Goal: Task Accomplishment & Management: Manage account settings

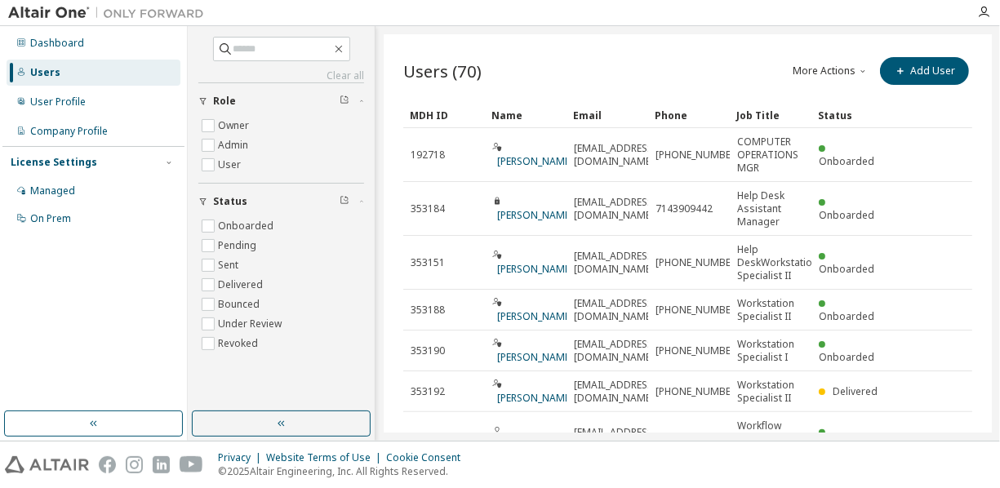
click at [54, 73] on div "Users" at bounding box center [45, 72] width 30 height 13
click at [38, 73] on div "Users" at bounding box center [45, 72] width 30 height 13
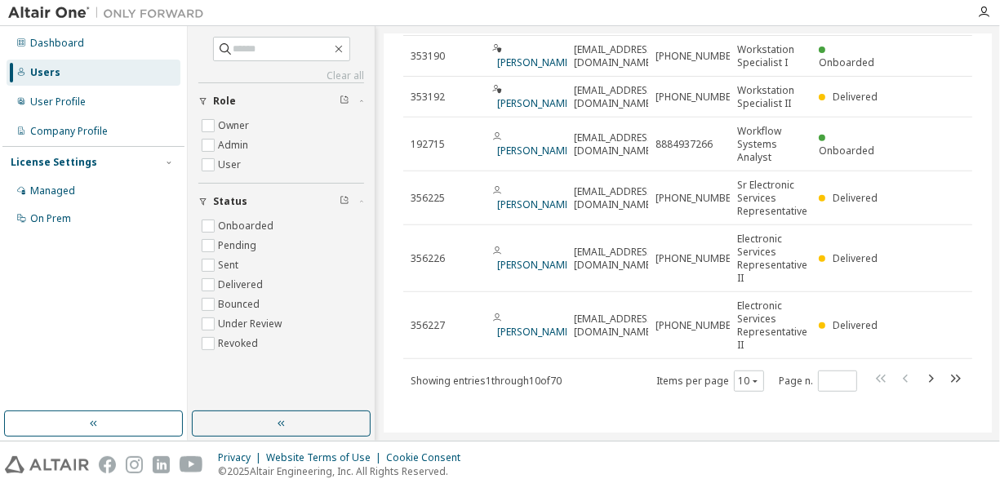
scroll to position [296, 0]
click at [925, 373] on icon "button" at bounding box center [931, 377] width 20 height 20
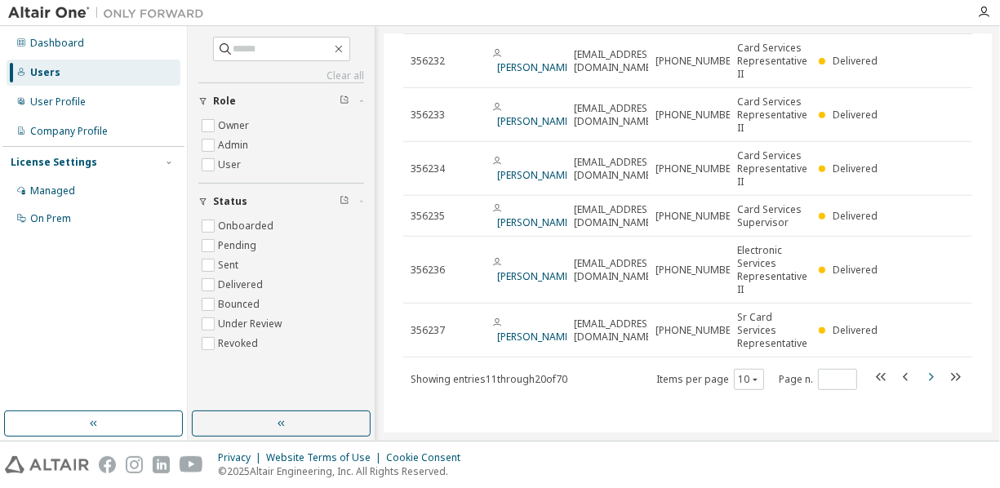
click at [922, 375] on icon "button" at bounding box center [931, 377] width 20 height 20
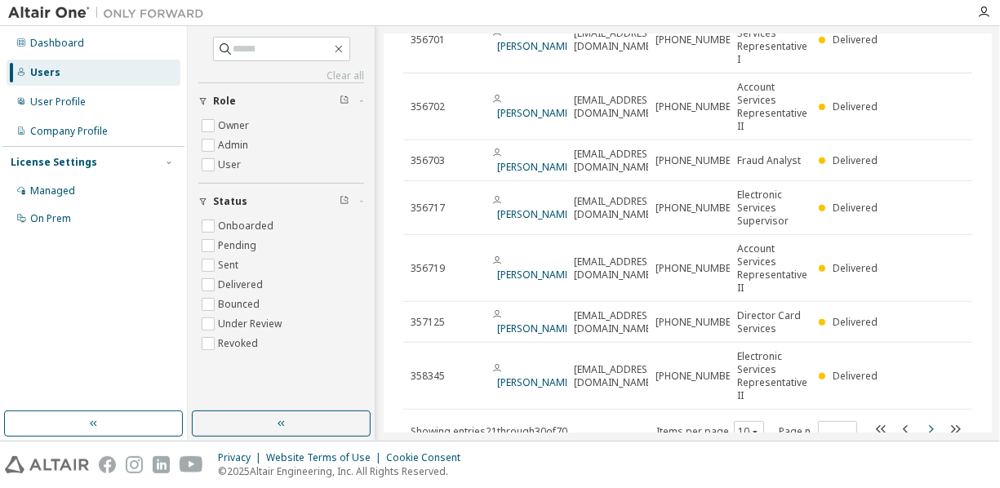
click at [922, 375] on tr "358345 Brenda Arriaga BArriaga@wescom.org 888-493-7266 x4717 Electronic Service…" at bounding box center [687, 376] width 569 height 67
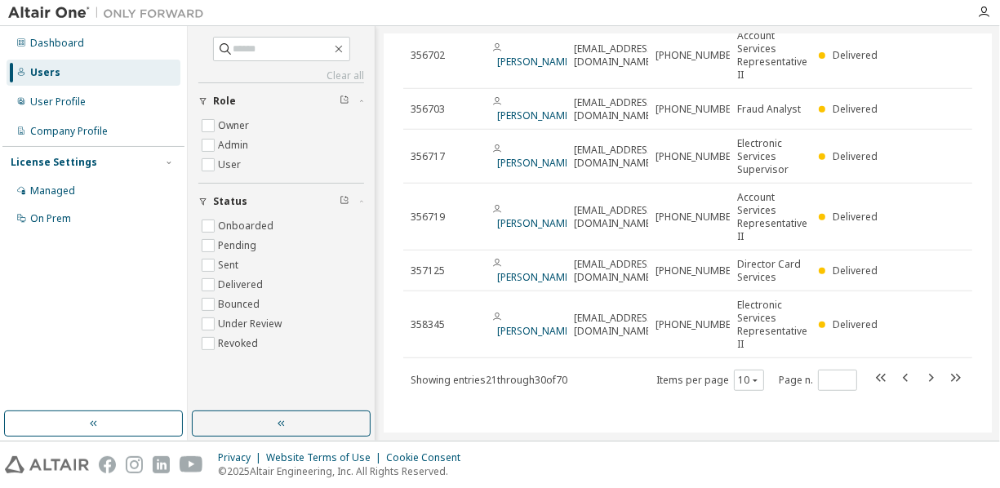
scroll to position [349, 0]
click at [922, 375] on icon "button" at bounding box center [931, 377] width 20 height 20
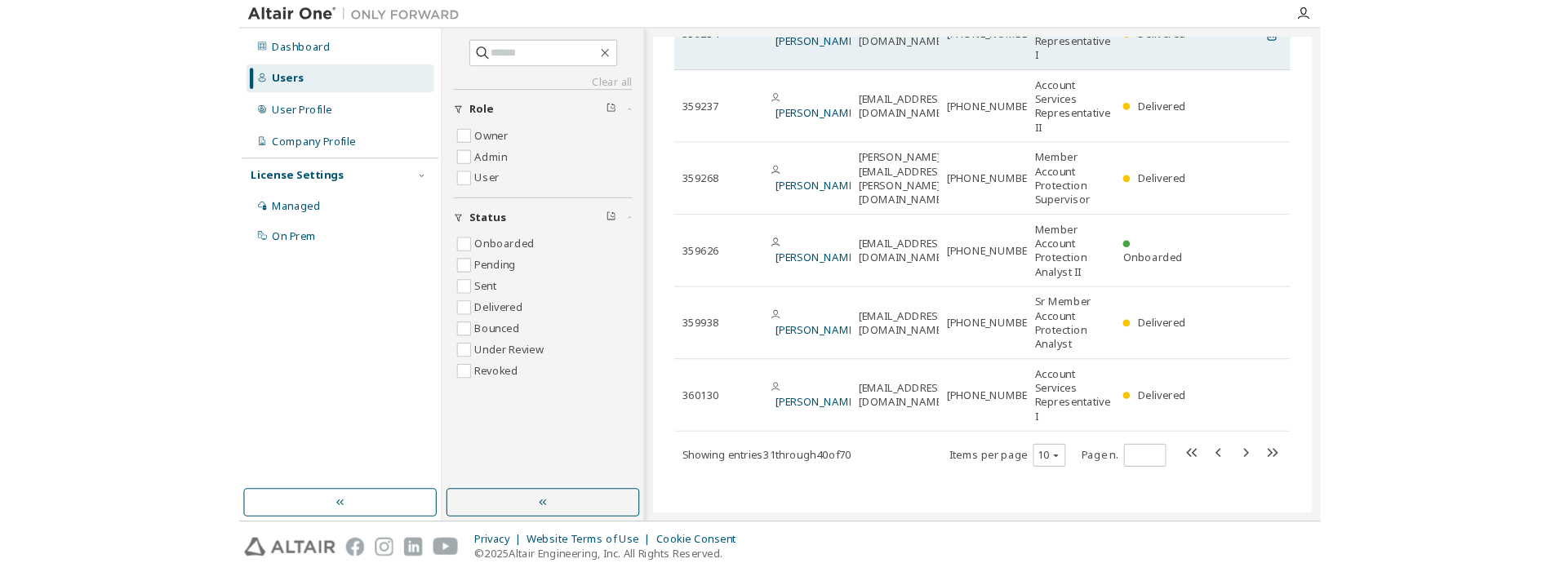
scroll to position [81, 0]
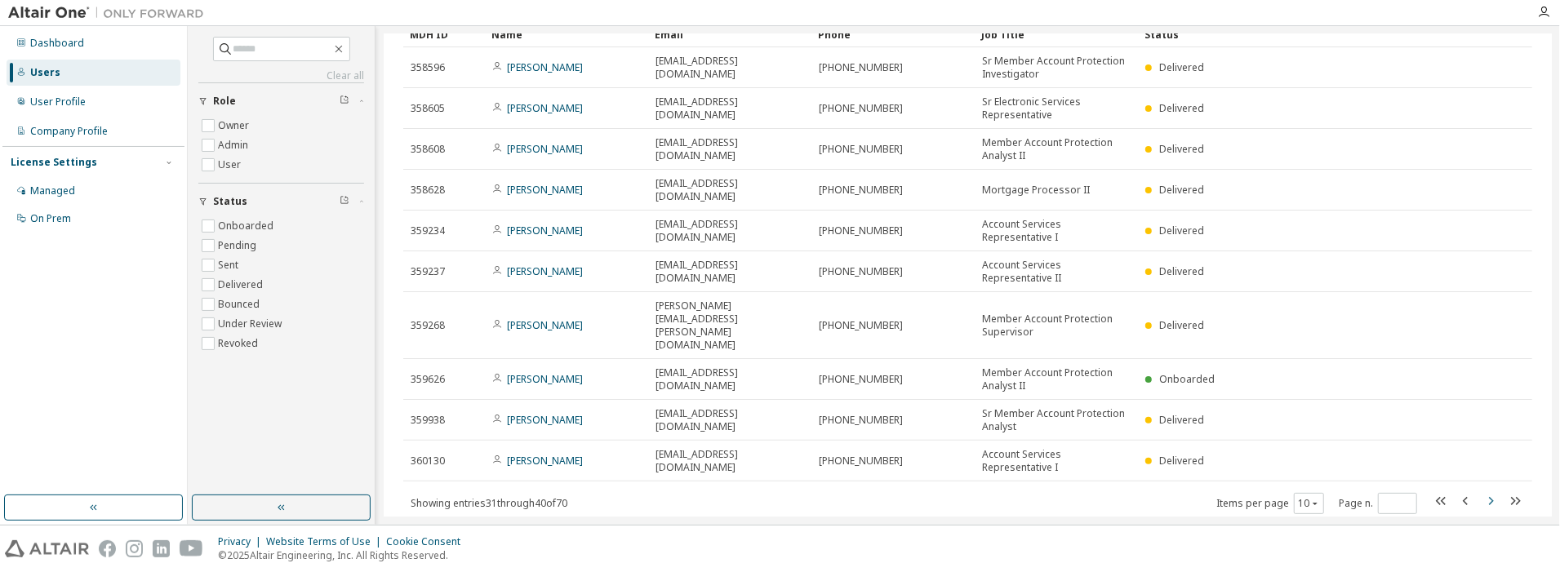
click at [1164, 491] on icon "button" at bounding box center [1491, 501] width 20 height 20
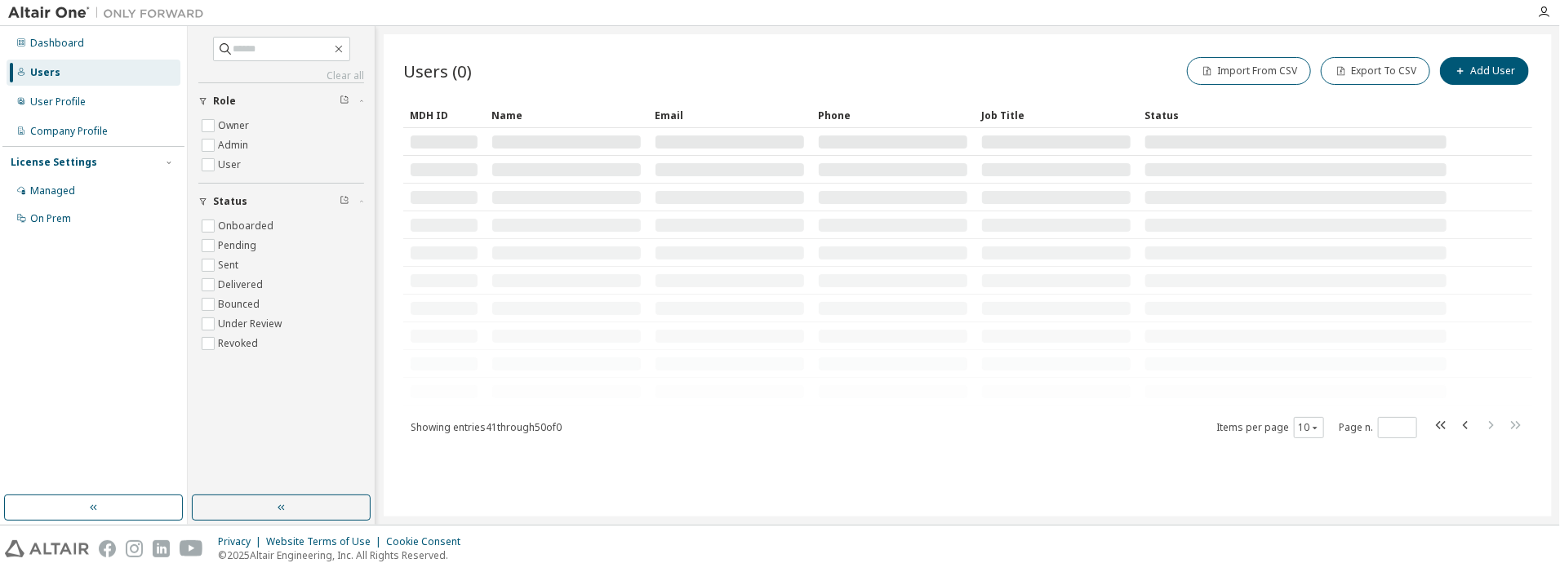
scroll to position [0, 0]
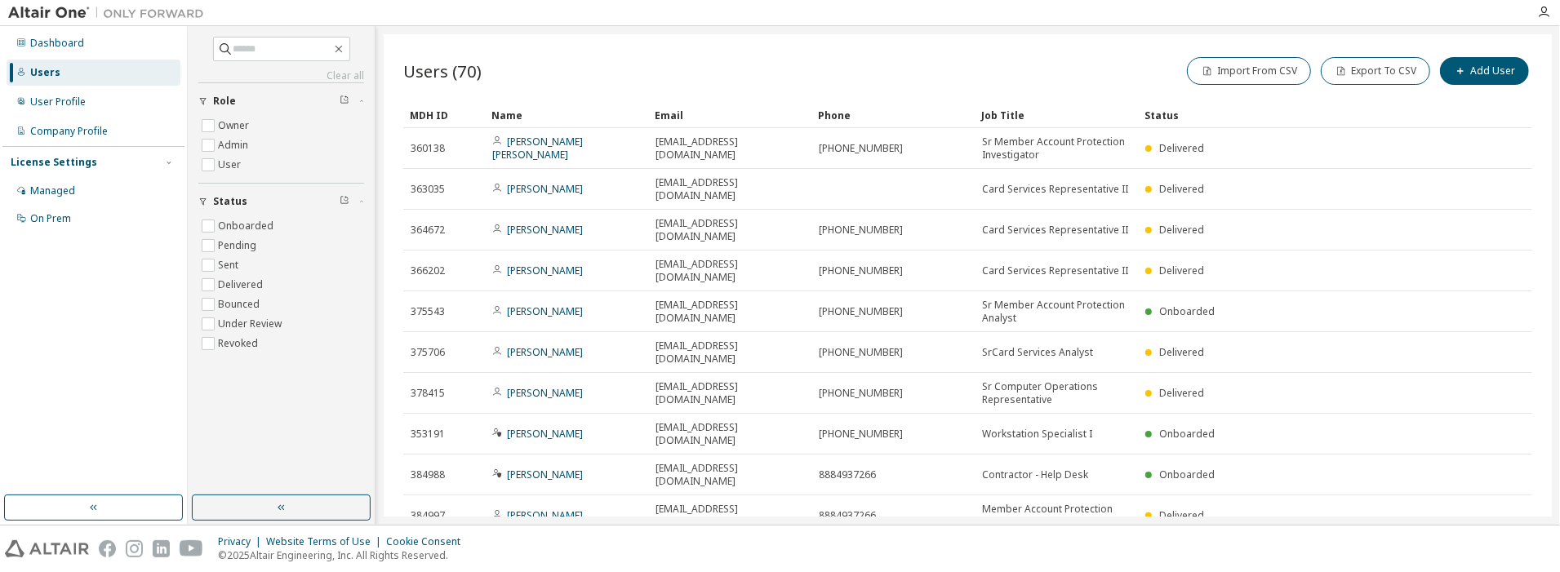
click at [1164, 546] on icon "button" at bounding box center [1491, 556] width 20 height 20
type input "*"
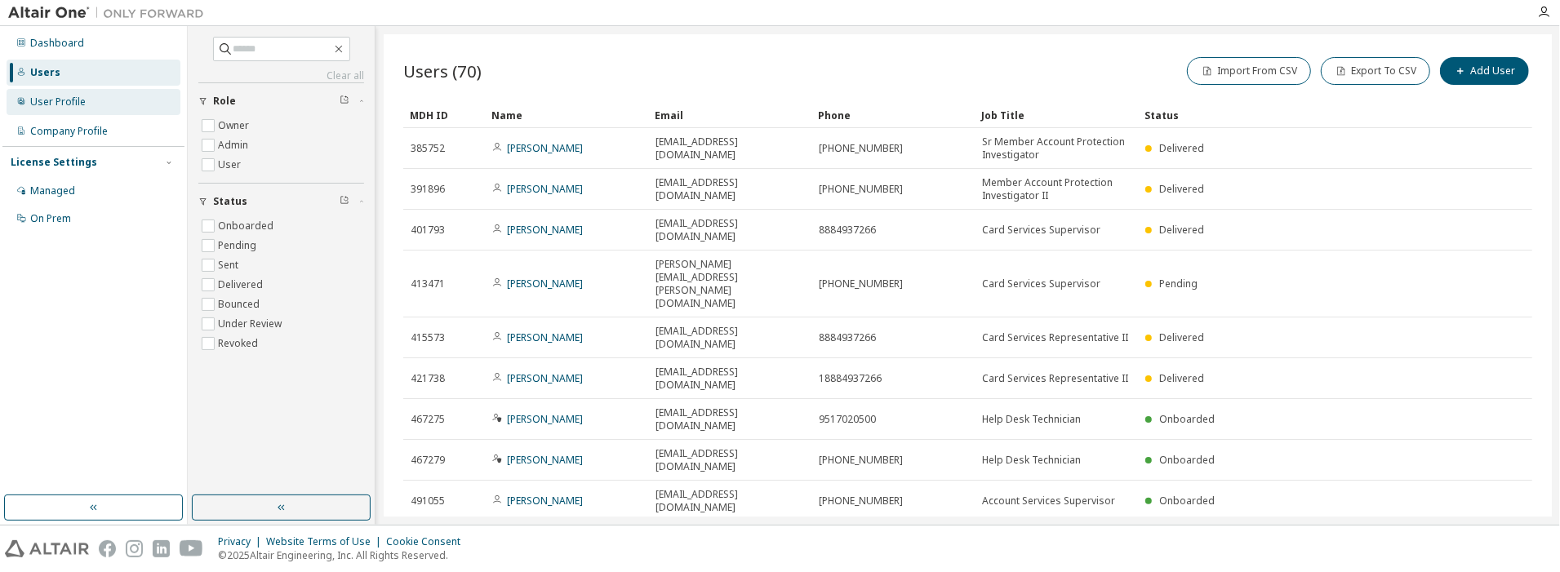
click at [51, 101] on div "User Profile" at bounding box center [57, 101] width 55 height 13
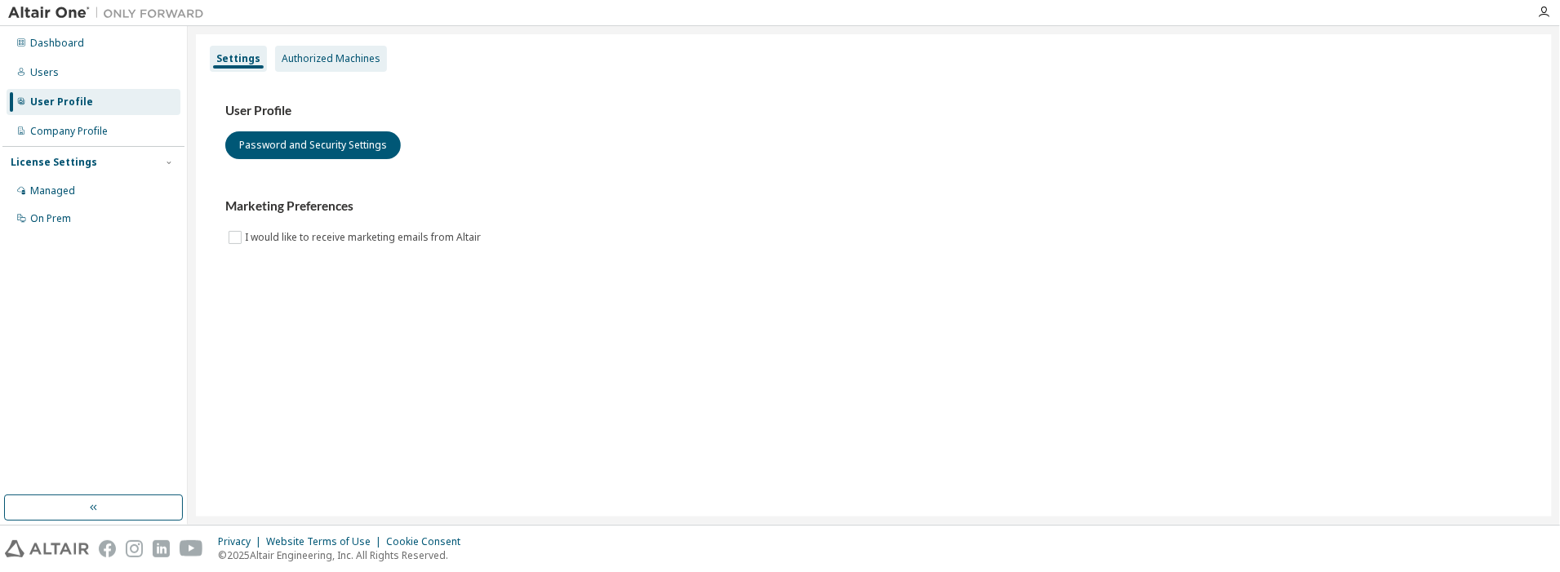
click at [305, 51] on div "Authorized Machines" at bounding box center [331, 59] width 112 height 26
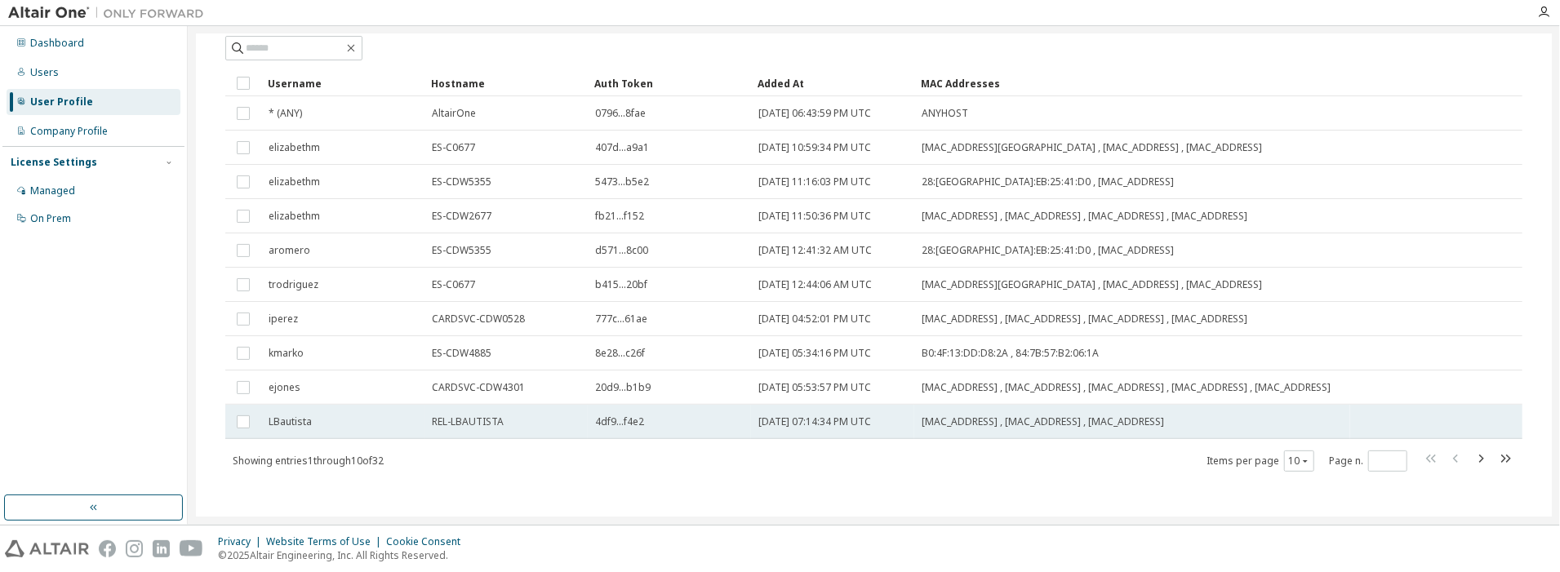
scroll to position [108, 0]
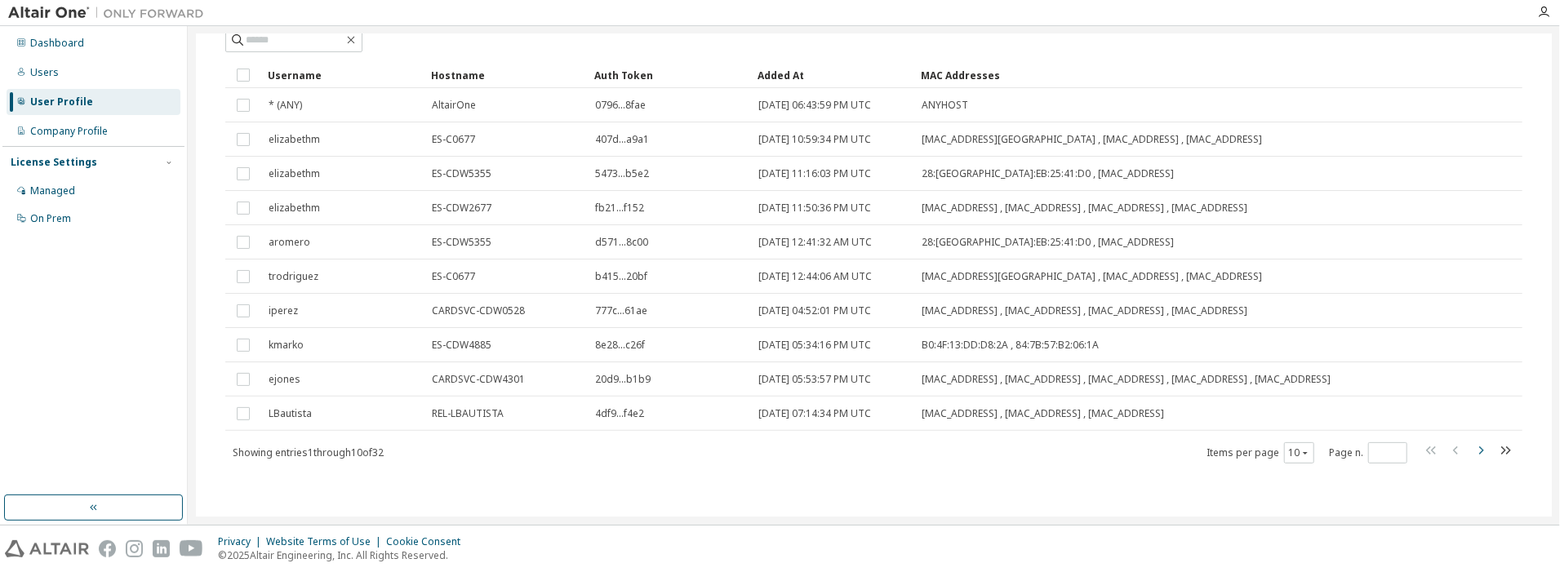
click at [1164, 451] on icon "button" at bounding box center [1481, 451] width 20 height 20
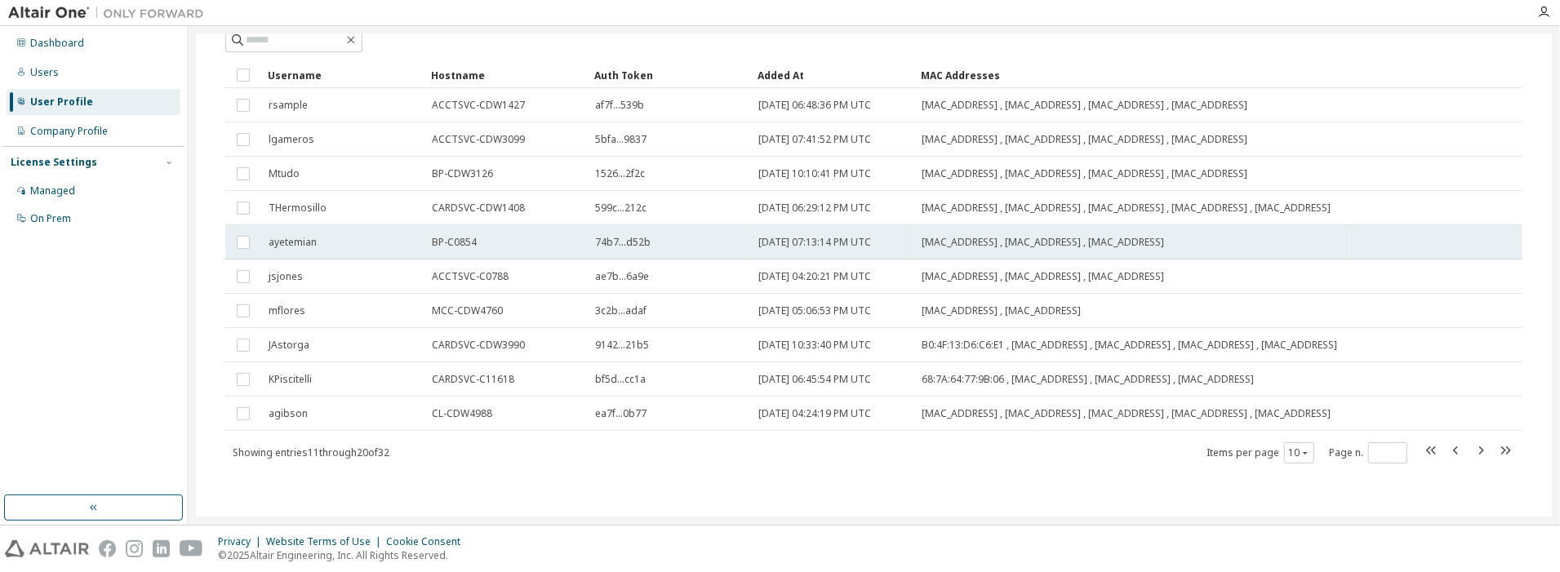
scroll to position [121, 0]
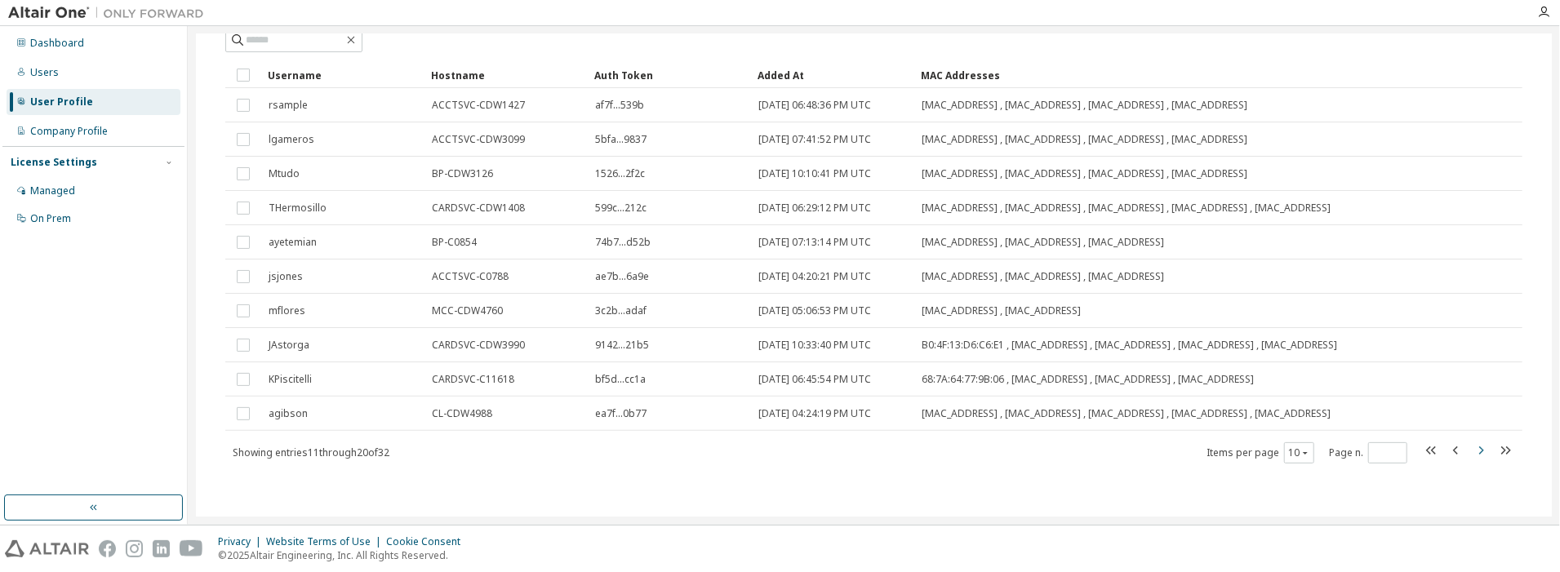
click at [1164, 451] on icon "button" at bounding box center [1481, 451] width 20 height 20
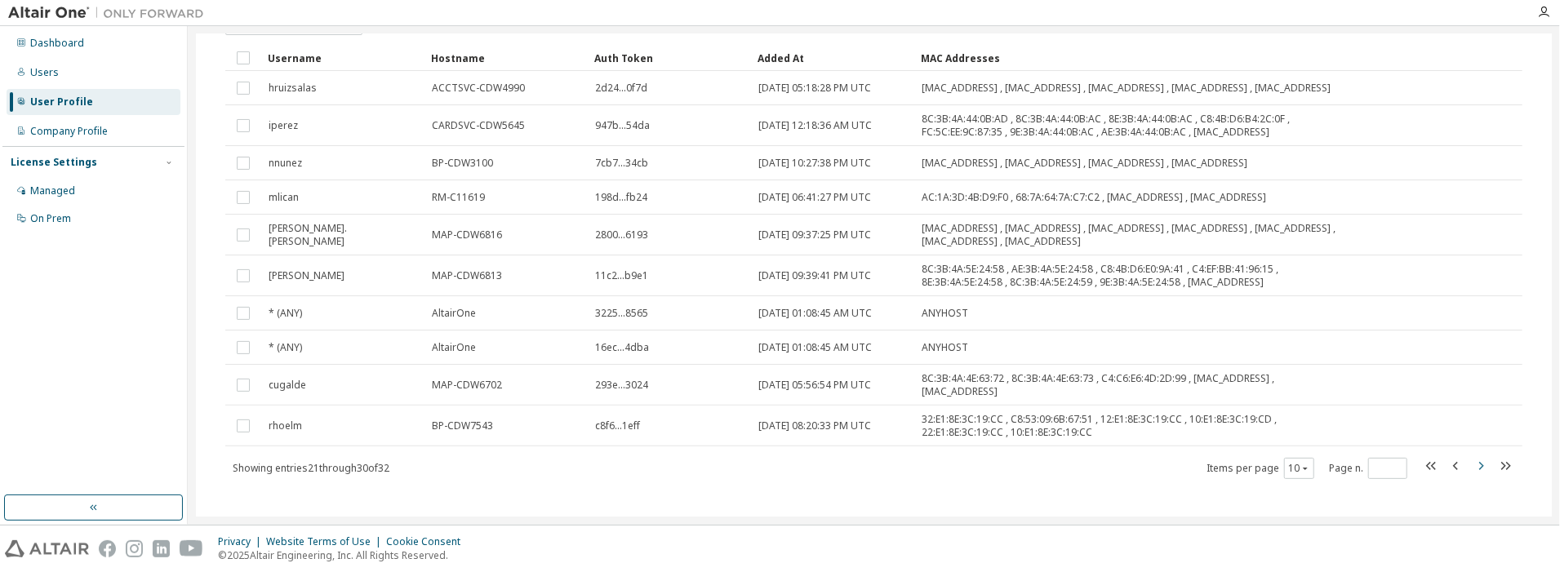
click at [1164, 451] on div "Username Hostname Auth Token Added At MAC Addresses hruizsalas ACCTSVC-CDW4990 …" at bounding box center [873, 262] width 1297 height 435
click at [1164, 473] on icon "button" at bounding box center [1481, 466] width 20 height 20
type input "*"
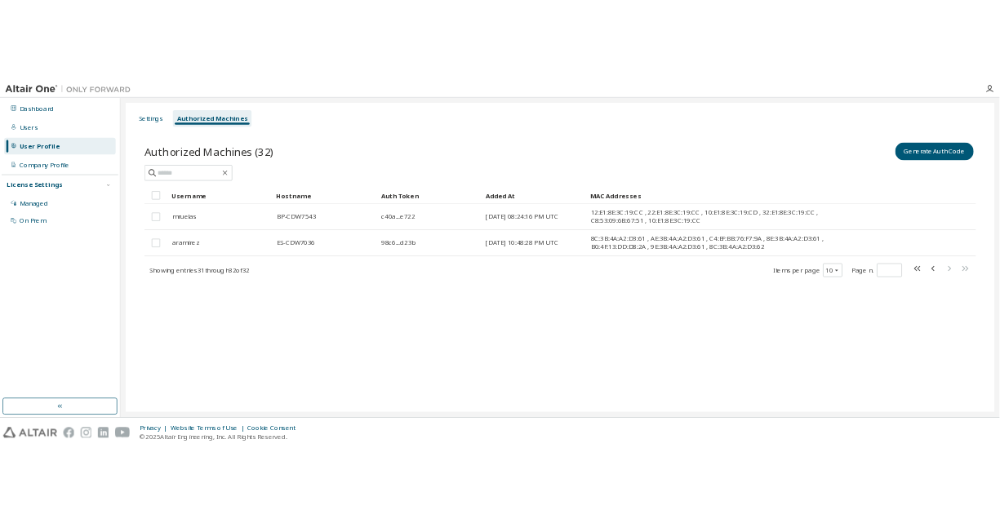
scroll to position [0, 0]
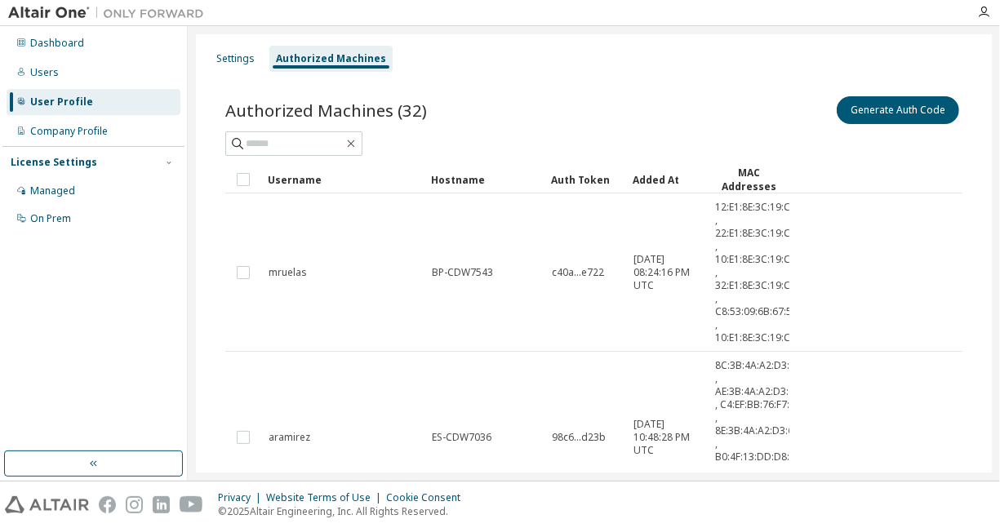
click at [47, 107] on div "User Profile" at bounding box center [61, 101] width 63 height 13
click at [891, 113] on button "Generate Auth Code" at bounding box center [898, 110] width 122 height 28
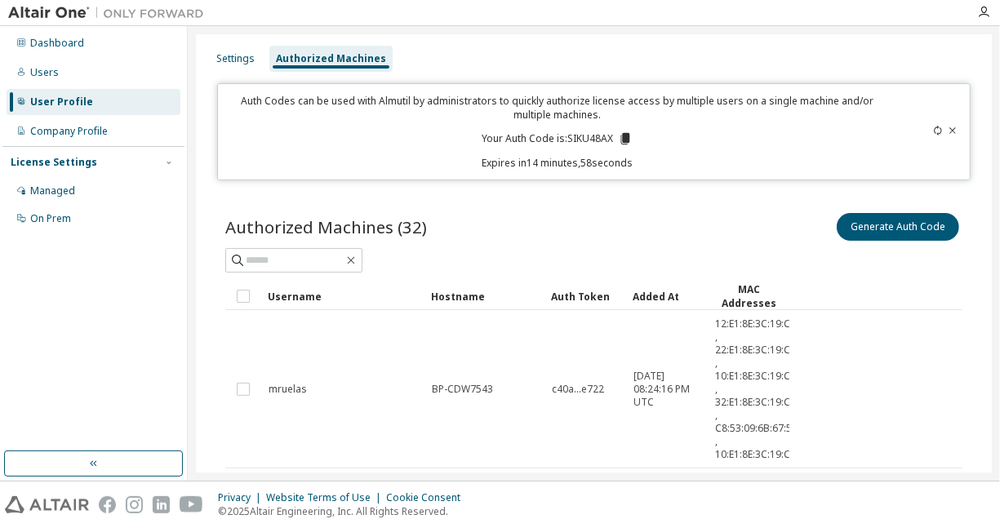
click at [625, 138] on icon at bounding box center [625, 138] width 9 height 11
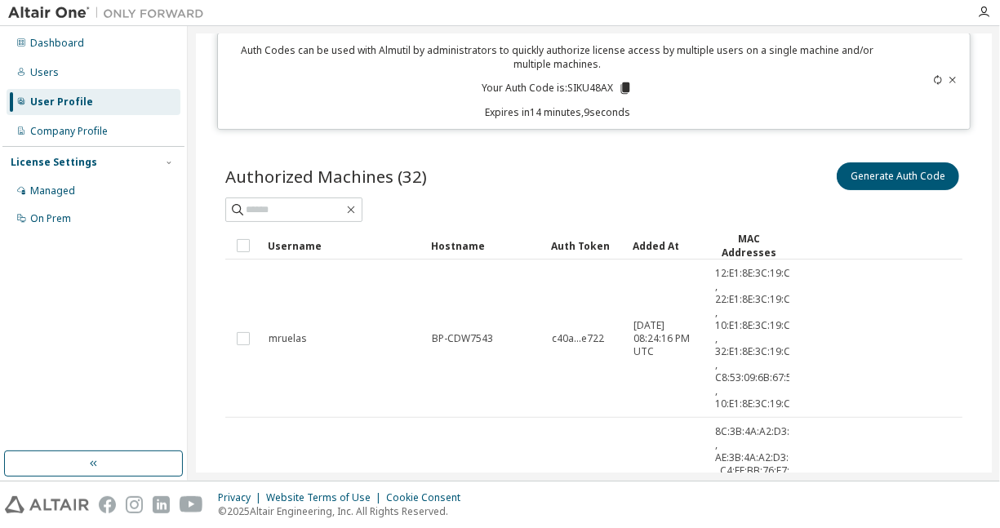
scroll to position [38, 0]
